Goal: Transaction & Acquisition: Purchase product/service

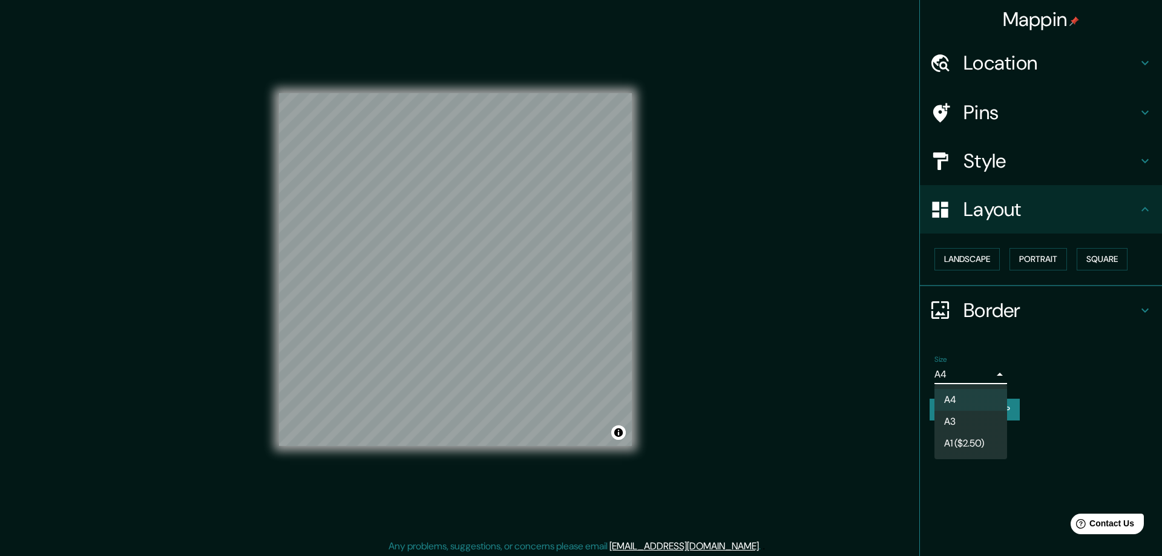
drag, startPoint x: 965, startPoint y: 417, endPoint x: 979, endPoint y: 62, distance: 354.9
click at [965, 416] on li "A3" at bounding box center [970, 422] width 73 height 22
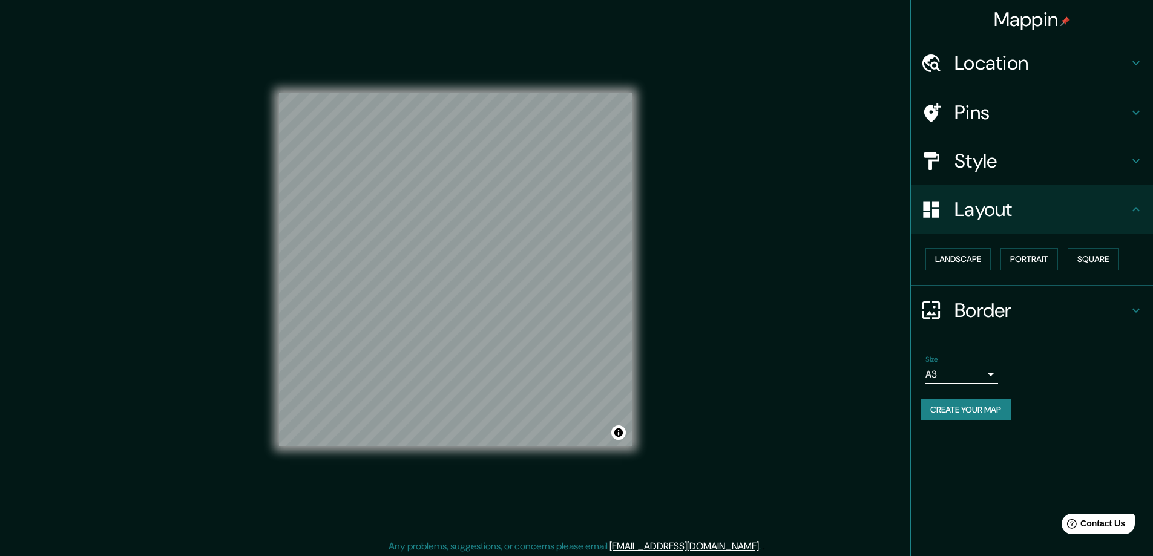
click at [979, 160] on h4 "Style" at bounding box center [1041, 161] width 174 height 24
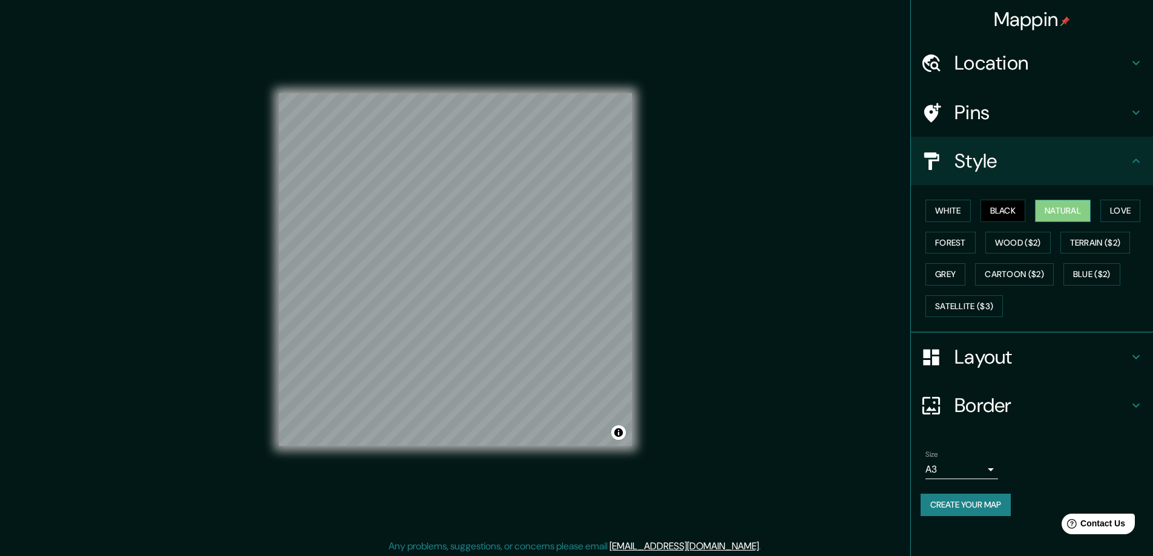
click at [1066, 207] on button "Natural" at bounding box center [1063, 211] width 56 height 22
click at [975, 59] on h4 "Location" at bounding box center [1041, 63] width 174 height 24
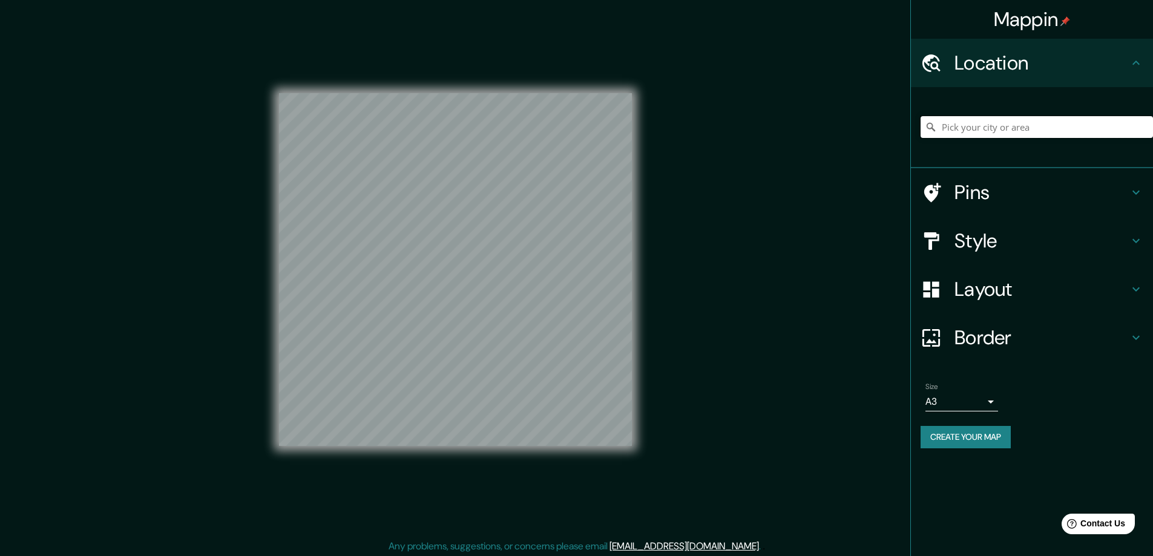
paste input "[STREET_ADDRESS]"
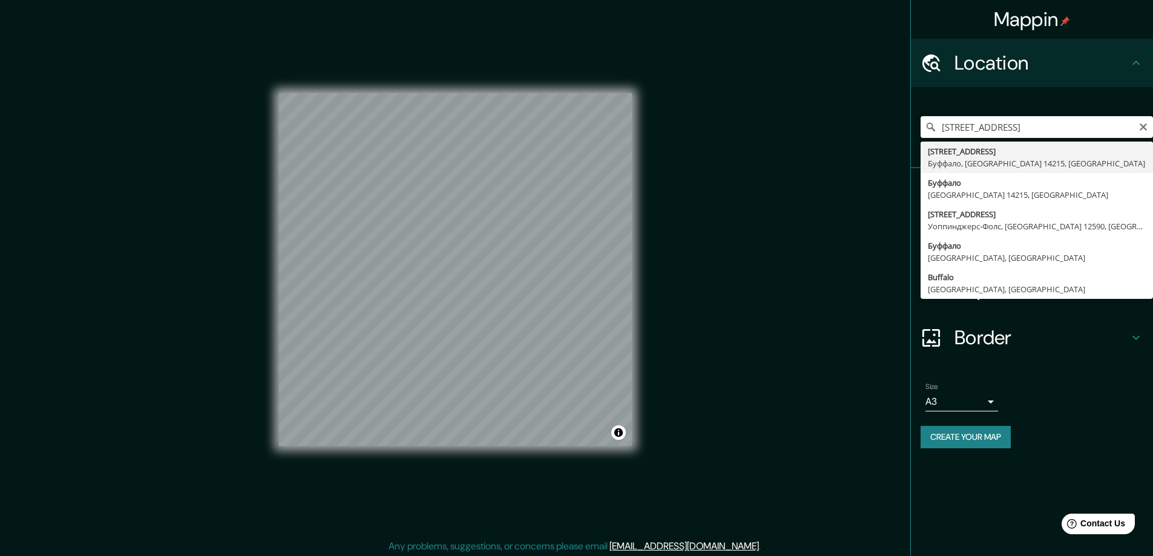
type input "[STREET_ADDRESS], [GEOGRAPHIC_DATA]"
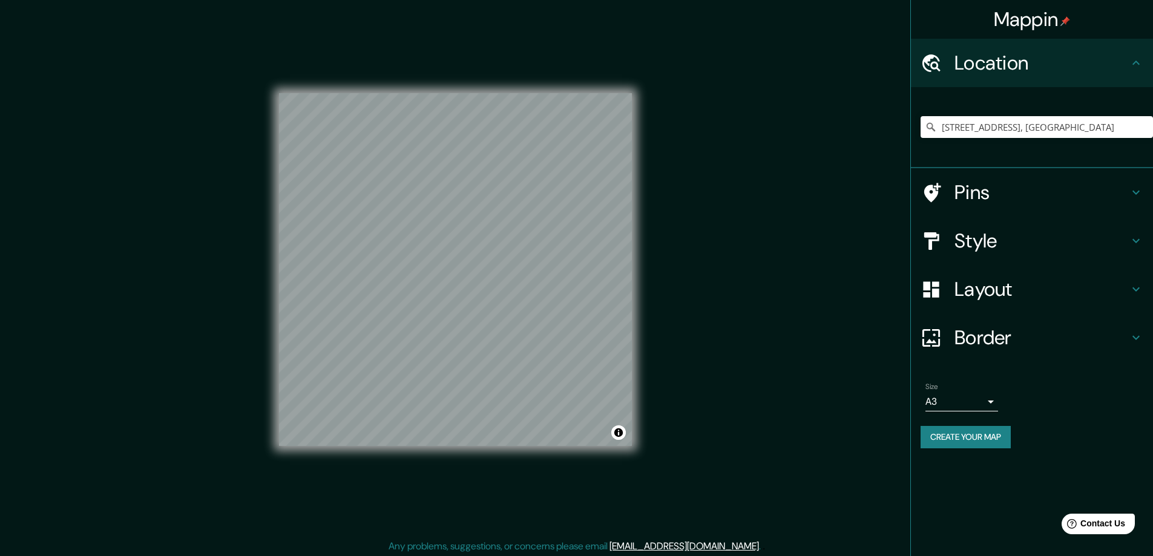
click at [948, 436] on button "Create your map" at bounding box center [965, 437] width 90 height 22
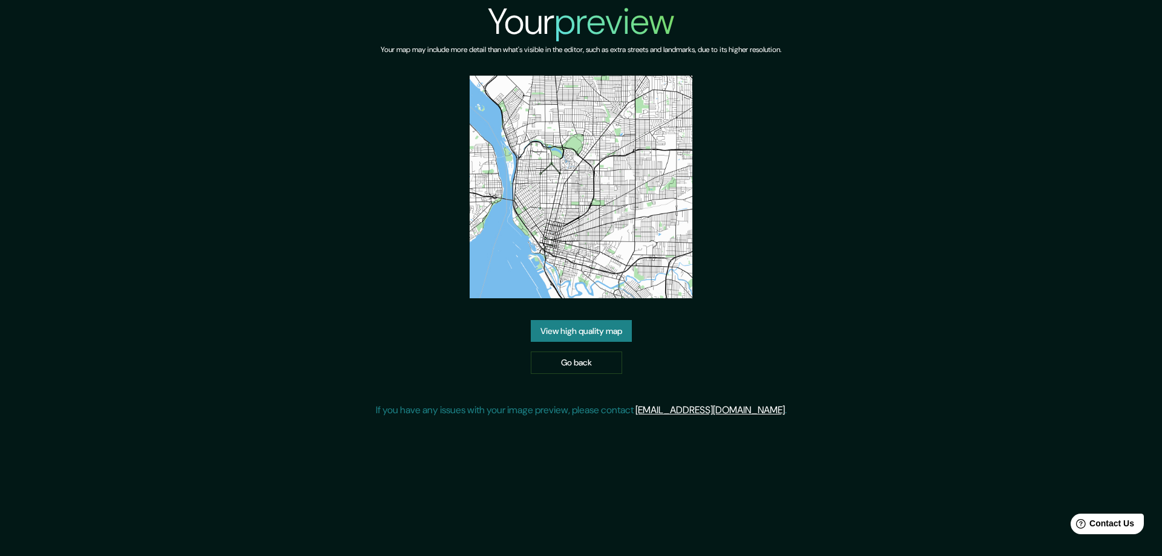
click at [604, 320] on link "View high quality map" at bounding box center [581, 331] width 101 height 22
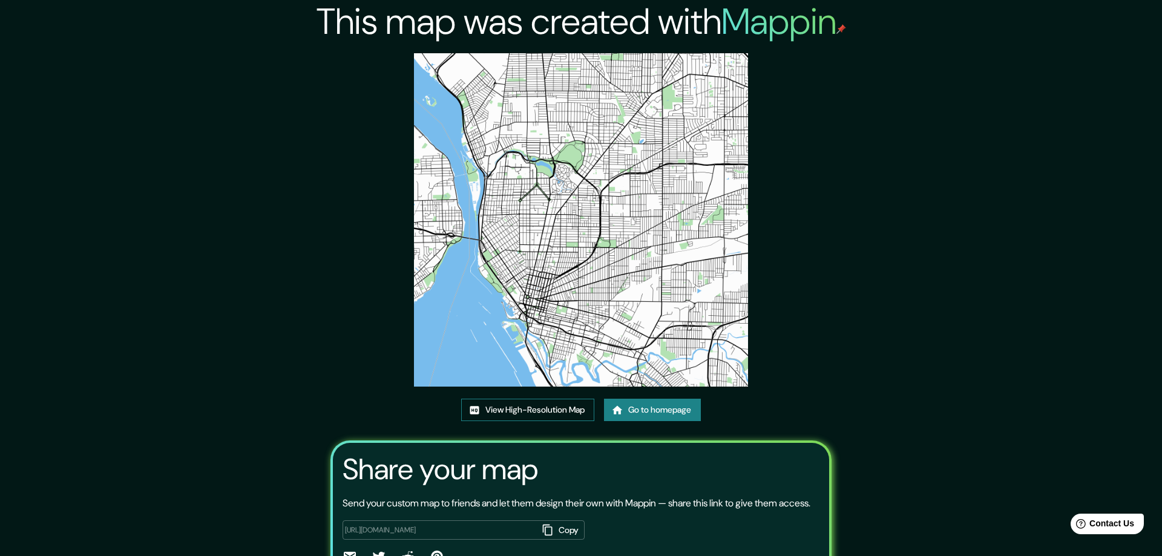
click at [526, 406] on link "View High-Resolution Map" at bounding box center [527, 410] width 133 height 22
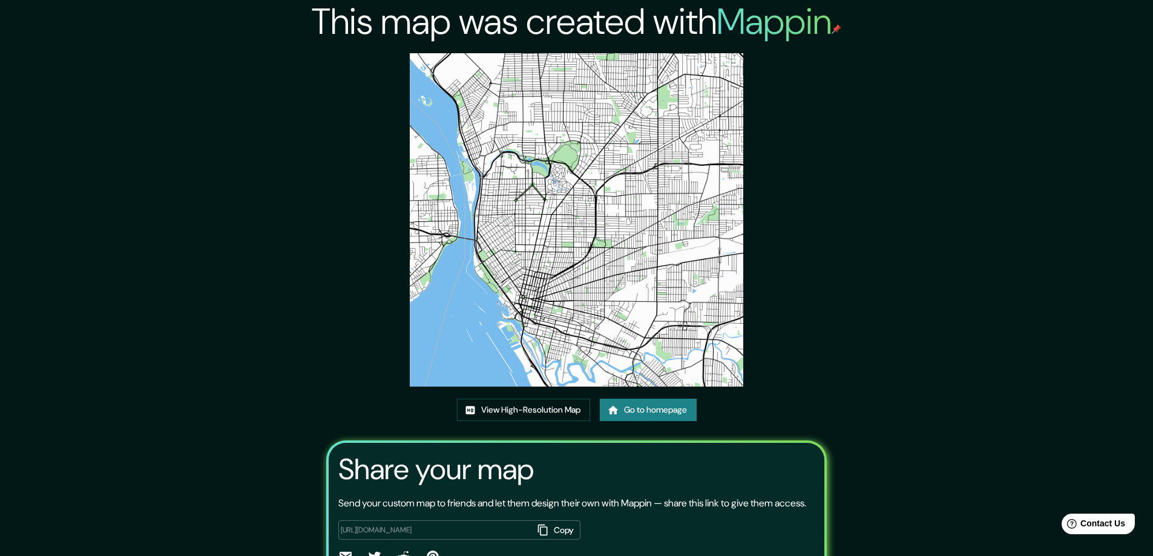
click at [656, 405] on link "Go to homepage" at bounding box center [648, 410] width 97 height 22
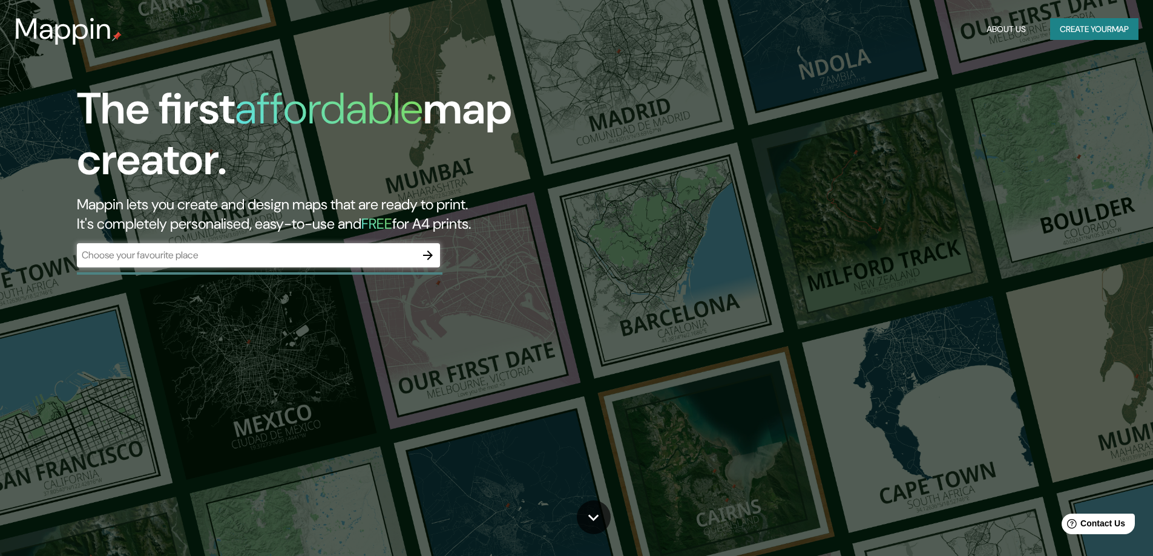
click at [224, 302] on div "The first affordable map creator. Mappin lets you create and design maps that a…" at bounding box center [576, 278] width 1153 height 556
click at [428, 255] on icon "button" at bounding box center [428, 256] width 10 height 10
